Goal: Use online tool/utility: Utilize a website feature to perform a specific function

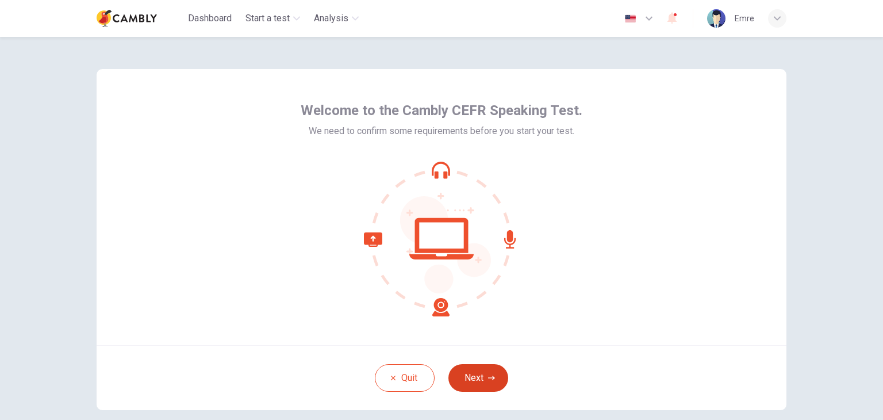
click at [467, 372] on button "Next" at bounding box center [478, 378] width 60 height 28
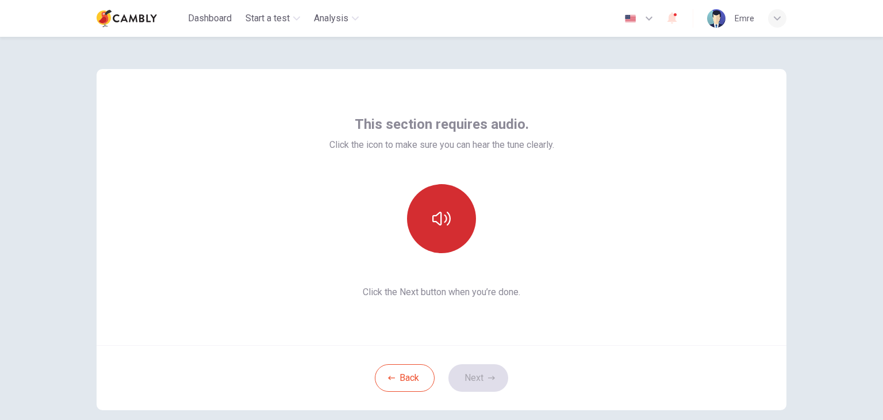
click at [445, 226] on icon "button" at bounding box center [441, 218] width 18 height 18
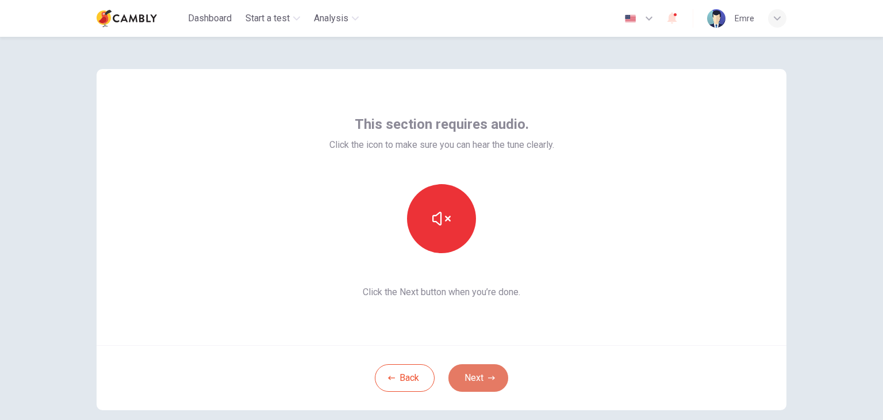
click at [475, 372] on button "Next" at bounding box center [478, 378] width 60 height 28
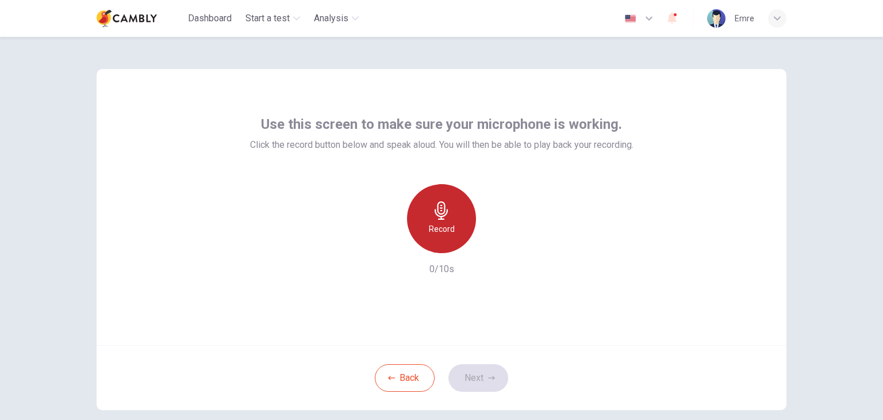
click at [451, 225] on div "Record" at bounding box center [441, 218] width 69 height 69
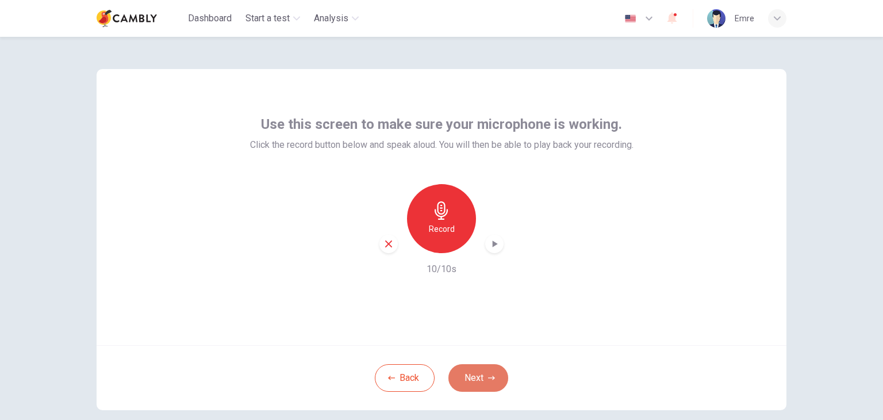
click at [478, 373] on button "Next" at bounding box center [478, 378] width 60 height 28
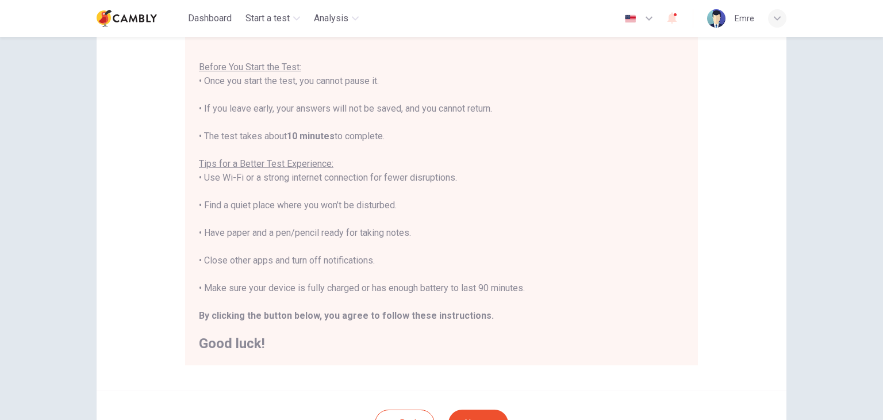
scroll to position [161, 0]
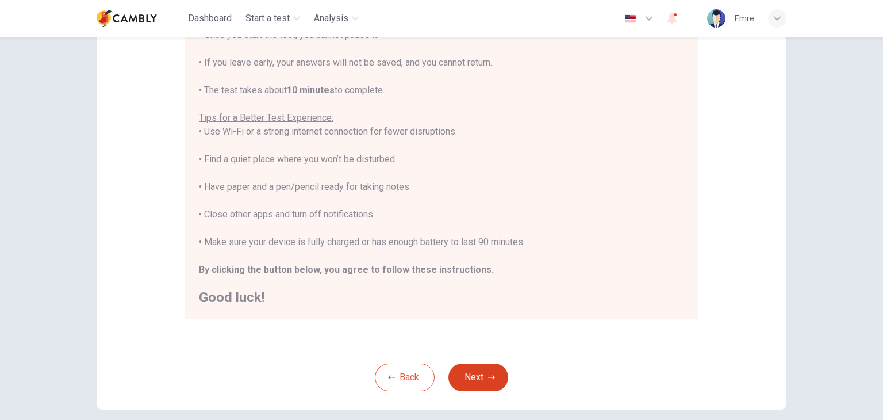
click at [463, 371] on button "Next" at bounding box center [478, 377] width 60 height 28
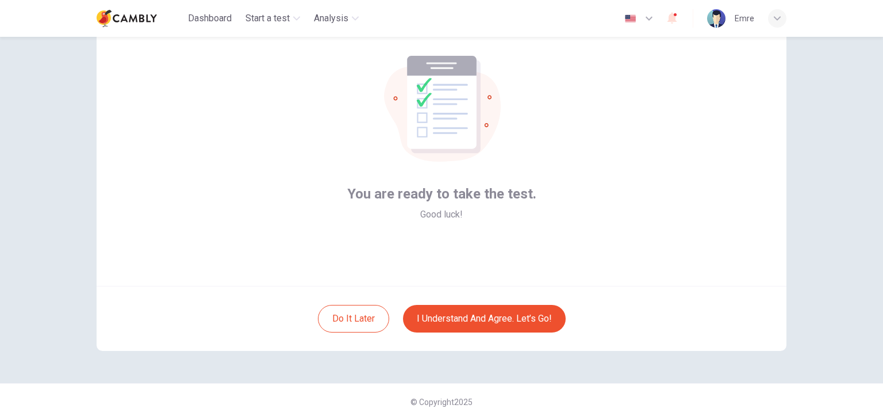
scroll to position [59, 0]
click at [525, 327] on button "I understand and agree. Let’s go!" at bounding box center [484, 319] width 163 height 28
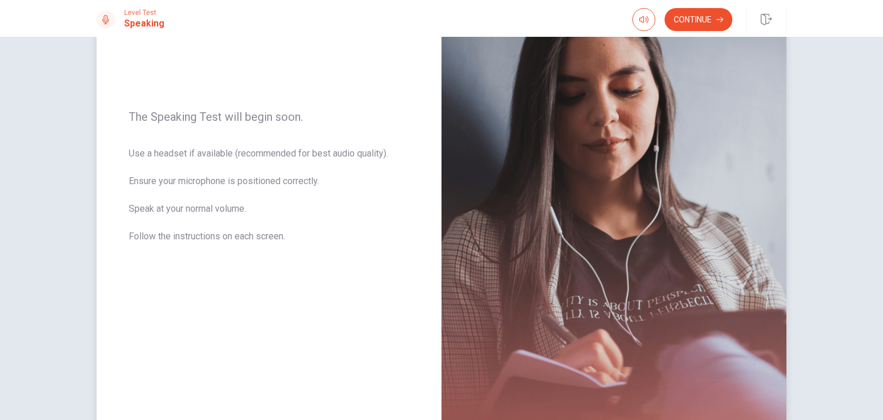
scroll to position [201, 0]
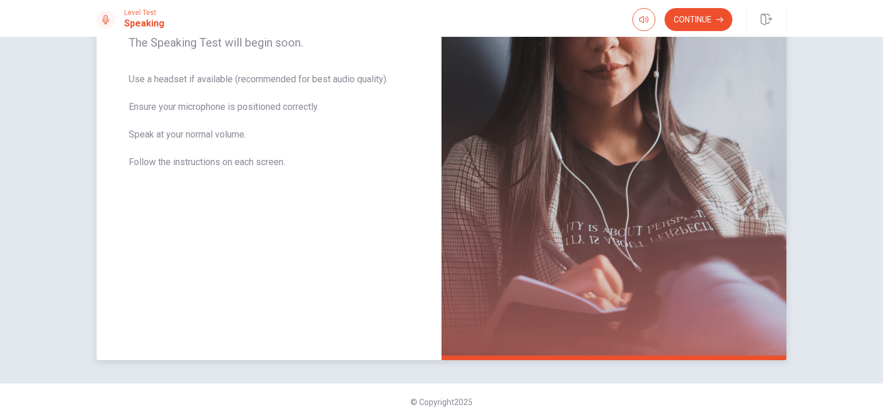
click at [613, 265] on img at bounding box center [613, 109] width 345 height 501
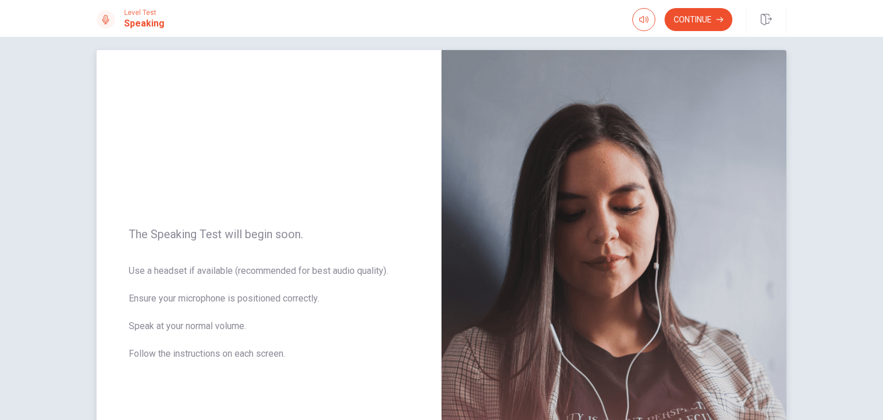
scroll to position [0, 0]
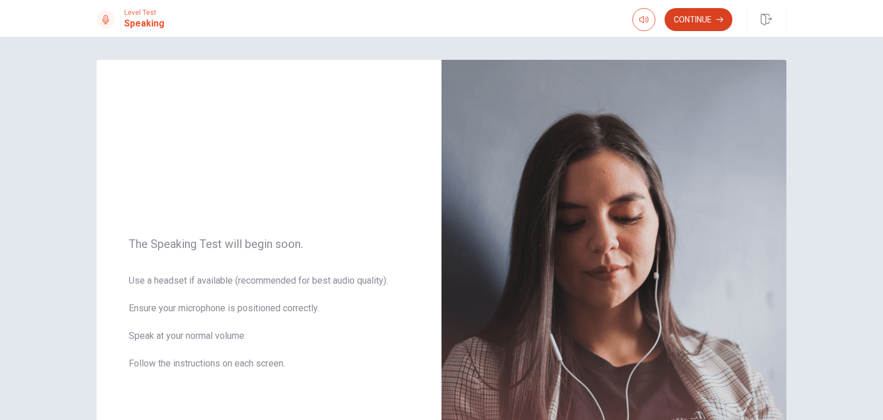
click at [716, 21] on icon "button" at bounding box center [719, 19] width 7 height 7
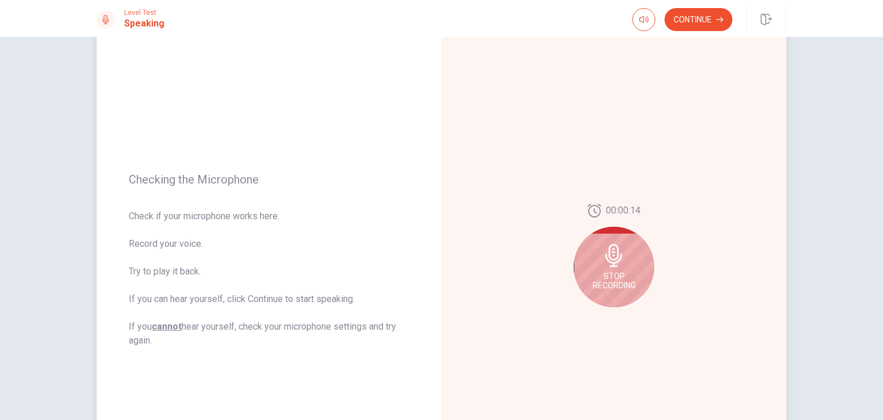
scroll to position [57, 0]
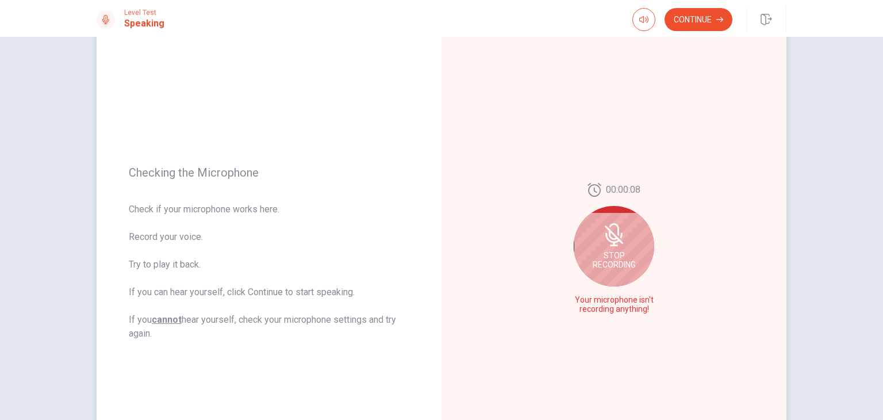
click at [602, 256] on span "Stop Recording" at bounding box center [614, 260] width 43 height 18
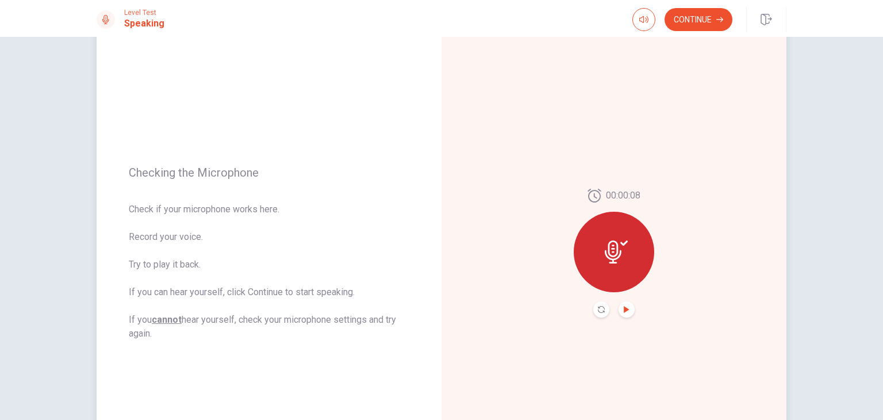
click at [624, 310] on icon "Play Audio" at bounding box center [626, 309] width 5 height 7
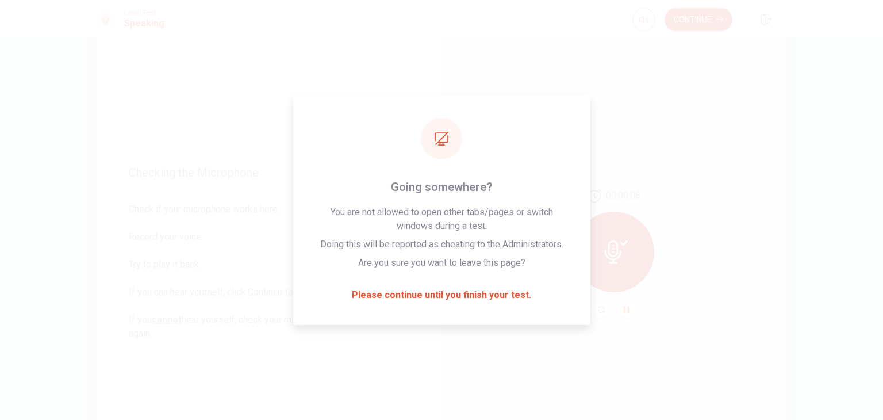
click at [702, 18] on button "Continue" at bounding box center [698, 19] width 68 height 23
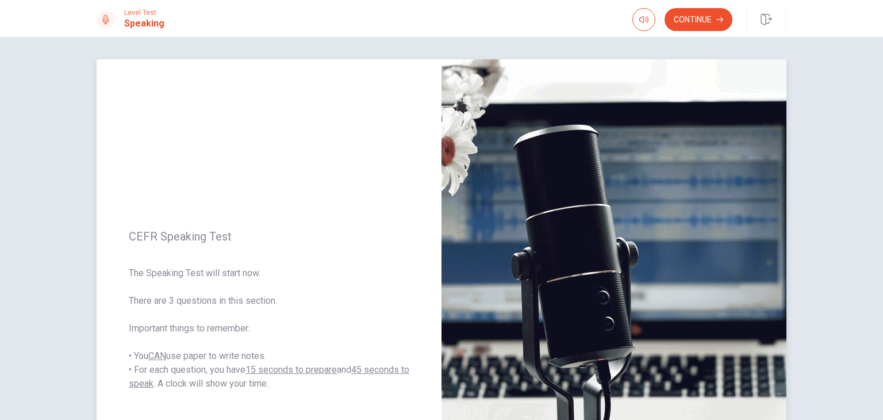
scroll to position [0, 0]
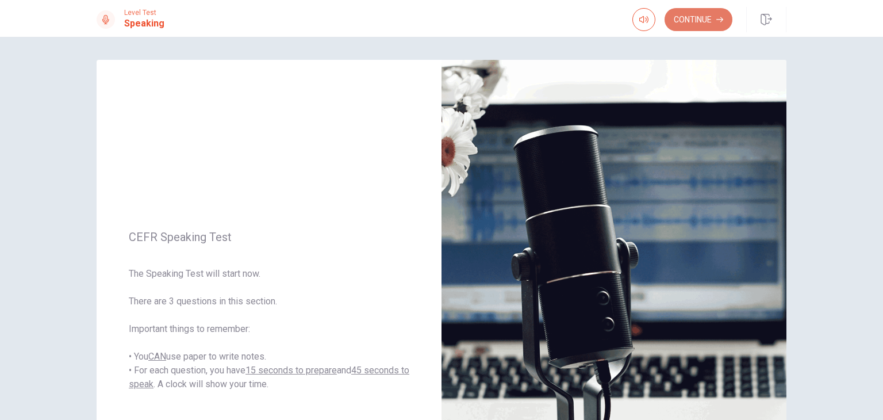
click at [719, 16] on icon "button" at bounding box center [719, 19] width 7 height 7
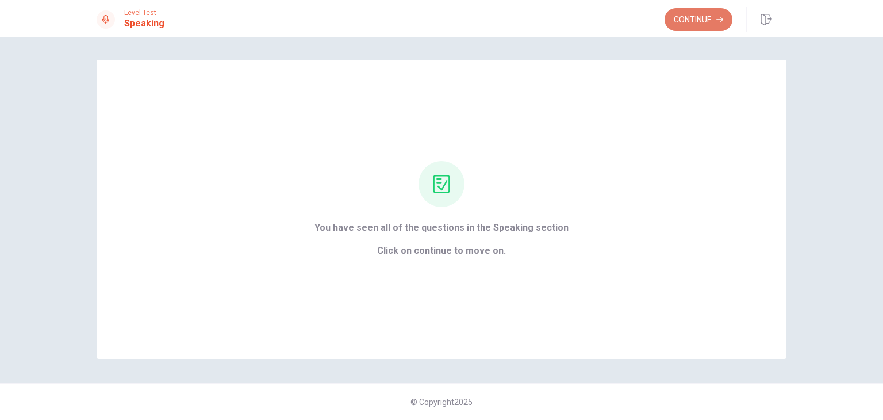
click at [701, 23] on button "Continue" at bounding box center [698, 19] width 68 height 23
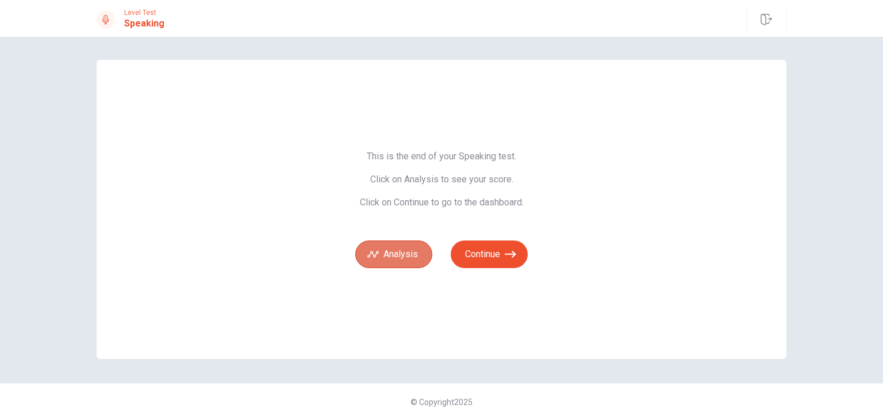
click at [412, 256] on button "Analysis" at bounding box center [393, 254] width 77 height 28
